Goal: Task Accomplishment & Management: Manage account settings

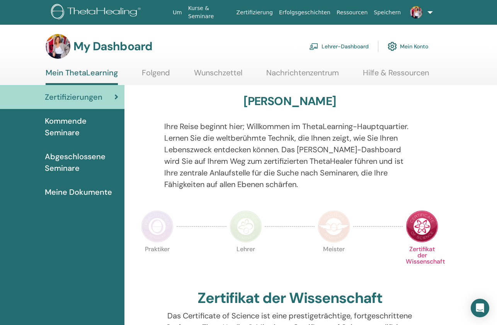
click at [361, 46] on link "Lehrer-Dashboard" at bounding box center [339, 46] width 60 height 17
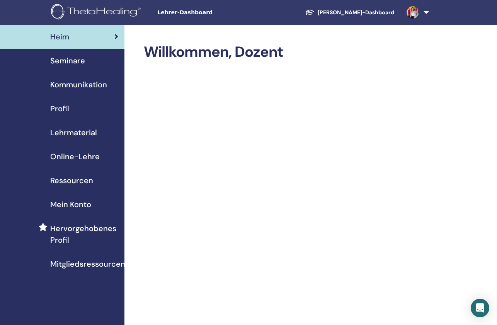
click at [66, 61] on span "Seminare" at bounding box center [67, 61] width 35 height 12
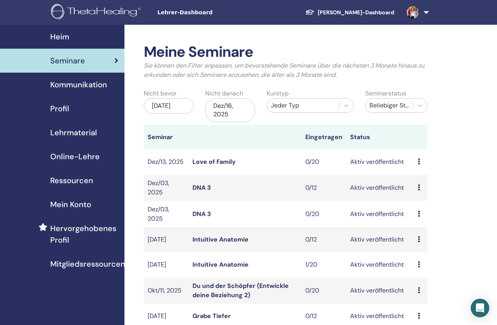
click at [303, 103] on div "Jeder Typ" at bounding box center [303, 105] width 64 height 9
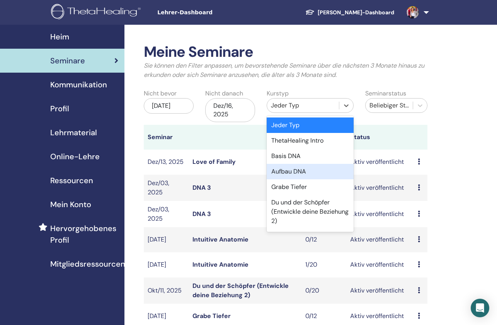
click at [291, 170] on div "Aufbau DNA" at bounding box center [310, 171] width 87 height 15
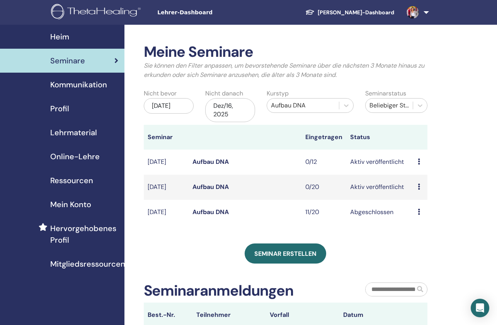
click at [419, 160] on icon at bounding box center [419, 161] width 2 height 6
click at [419, 201] on p "Absagen" at bounding box center [423, 200] width 31 height 9
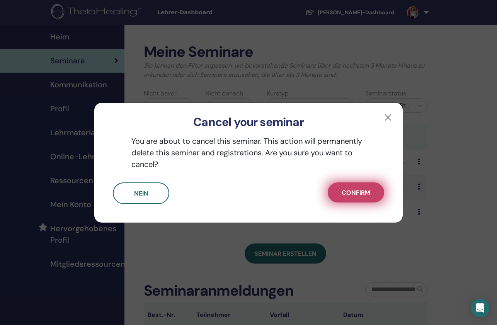
click at [351, 193] on span "Confirm" at bounding box center [356, 193] width 29 height 8
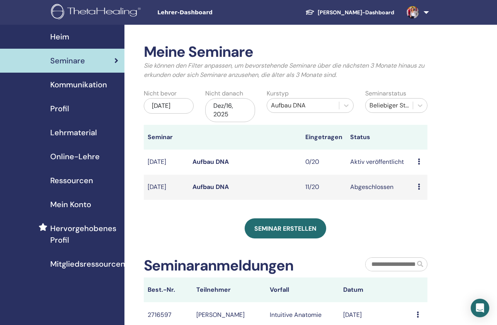
click at [222, 160] on link "Aufbau DNA" at bounding box center [210, 162] width 36 height 8
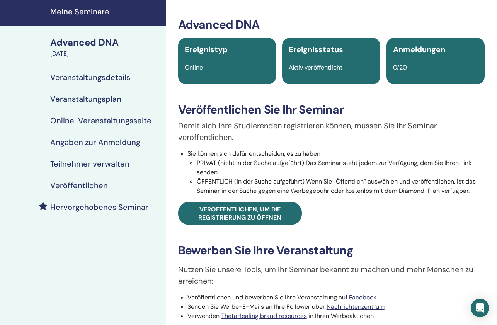
scroll to position [30, 0]
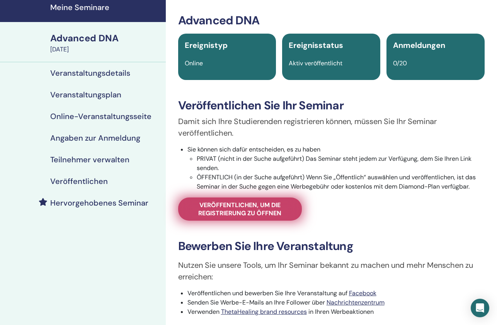
click at [234, 212] on span "Veröffentlichen, um die Registrierung zu öffnen" at bounding box center [240, 209] width 104 height 16
